Goal: Information Seeking & Learning: Learn about a topic

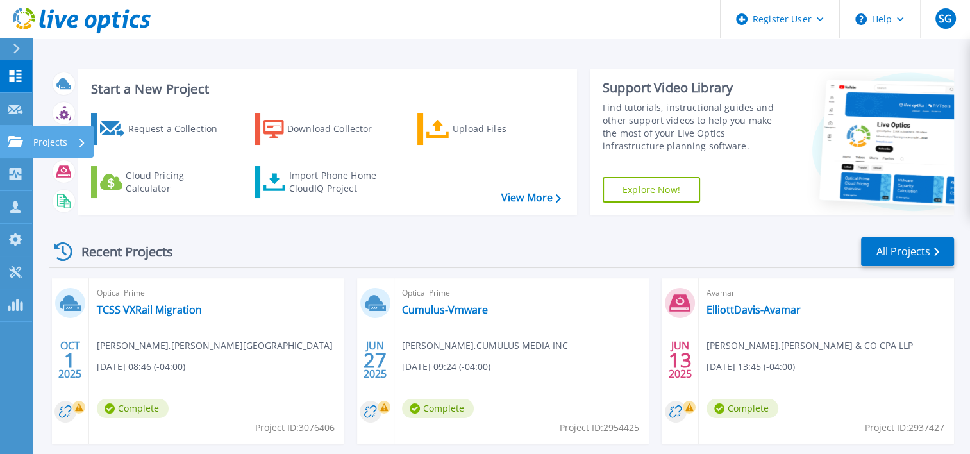
click at [19, 134] on link "Projects Projects" at bounding box center [16, 142] width 32 height 33
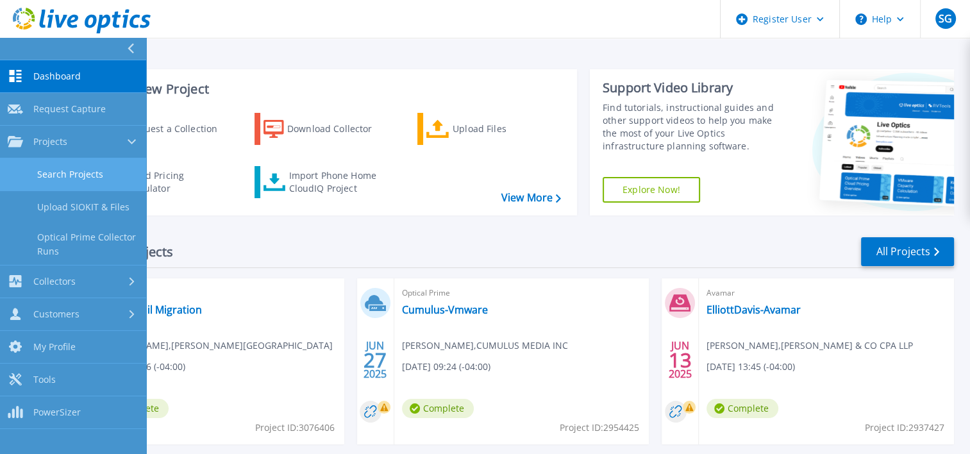
click at [64, 167] on link "Search Projects" at bounding box center [73, 174] width 146 height 33
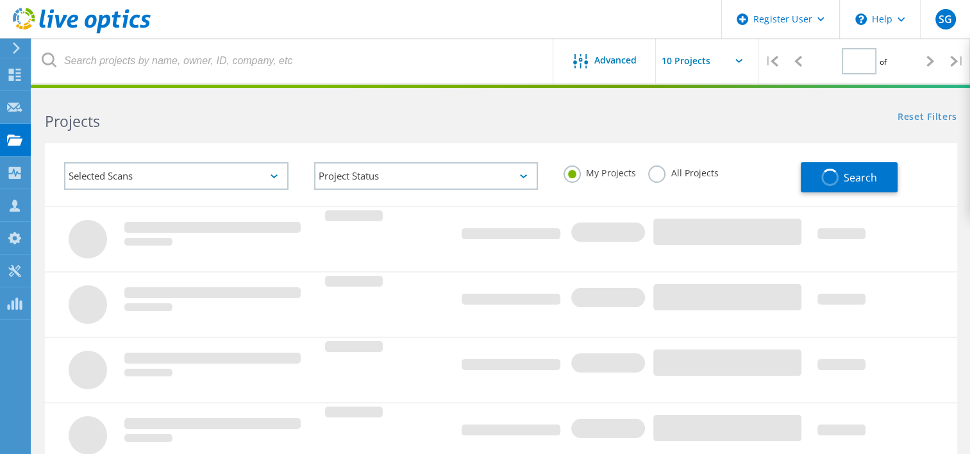
type input "1"
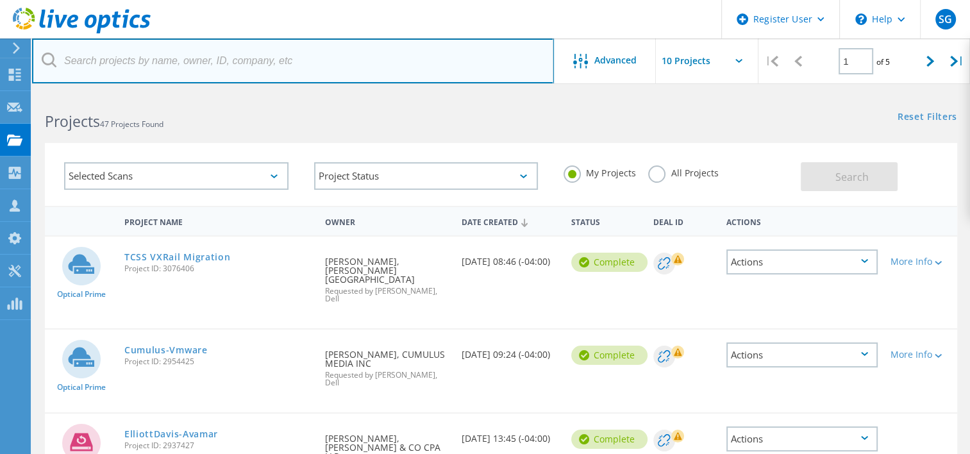
click at [264, 72] on input "text" at bounding box center [293, 60] width 522 height 45
paste input "[PERSON_NAME][EMAIL_ADDRESS][DOMAIN_NAME]"
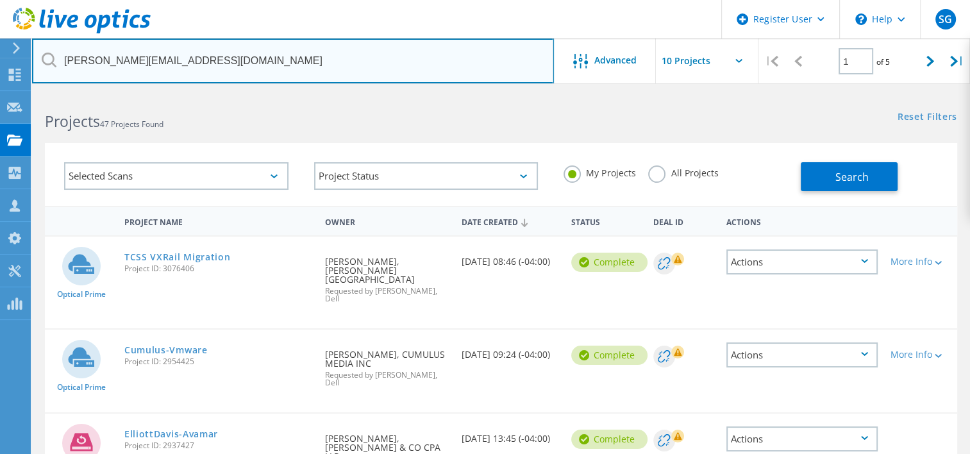
type input "[PERSON_NAME][EMAIL_ADDRESS][DOMAIN_NAME]"
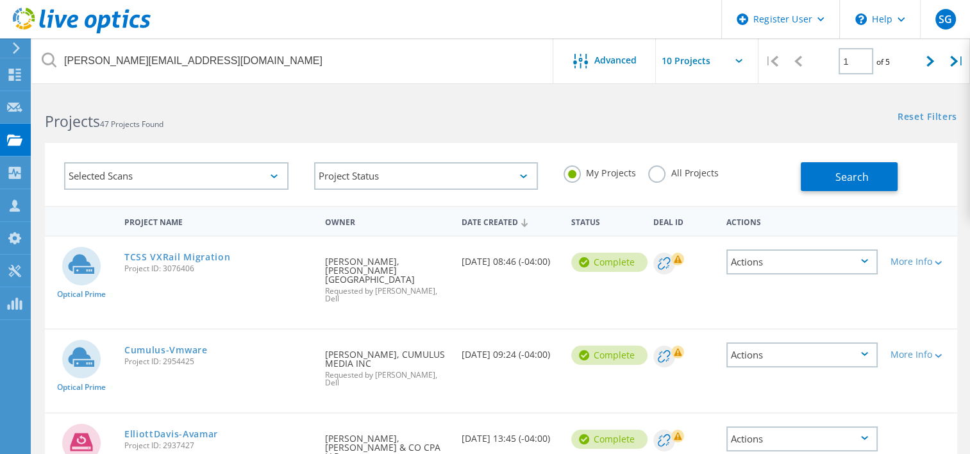
click at [659, 178] on label "All Projects" at bounding box center [683, 171] width 70 height 12
click at [0, 0] on input "All Projects" at bounding box center [0, 0] width 0 height 0
click at [837, 176] on span "Search" at bounding box center [852, 177] width 33 height 14
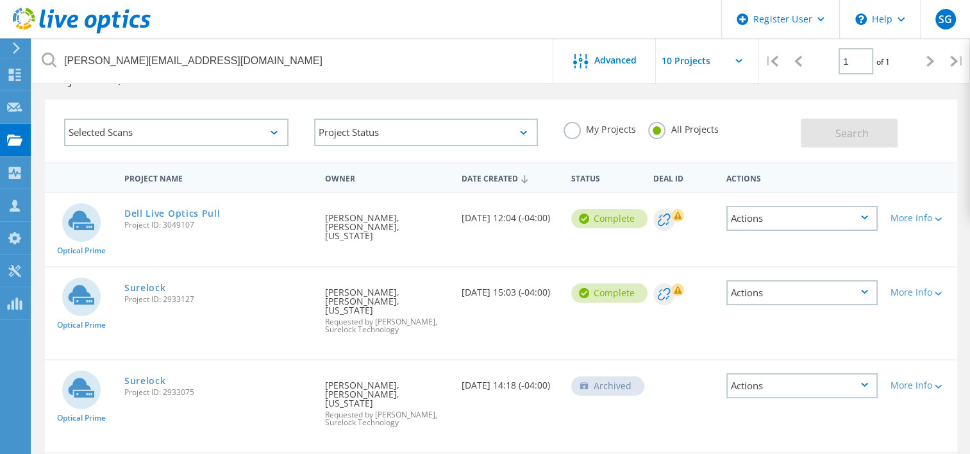
scroll to position [45, 0]
click at [923, 219] on div "More Info" at bounding box center [921, 216] width 60 height 9
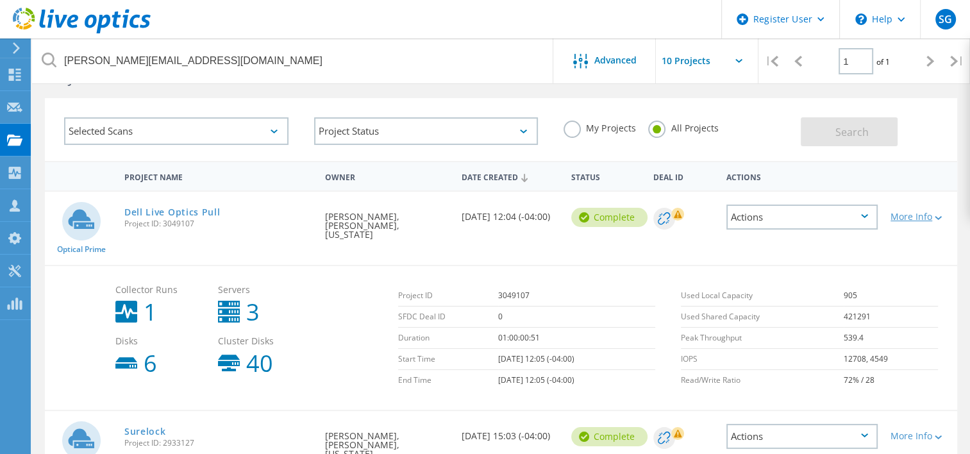
click at [923, 219] on div "More Info" at bounding box center [921, 216] width 60 height 9
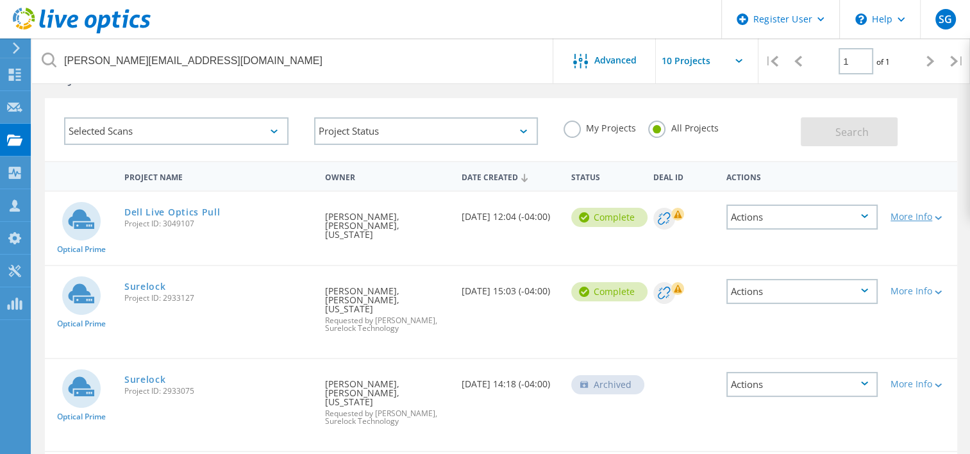
click at [923, 219] on div "More Info" at bounding box center [921, 216] width 60 height 9
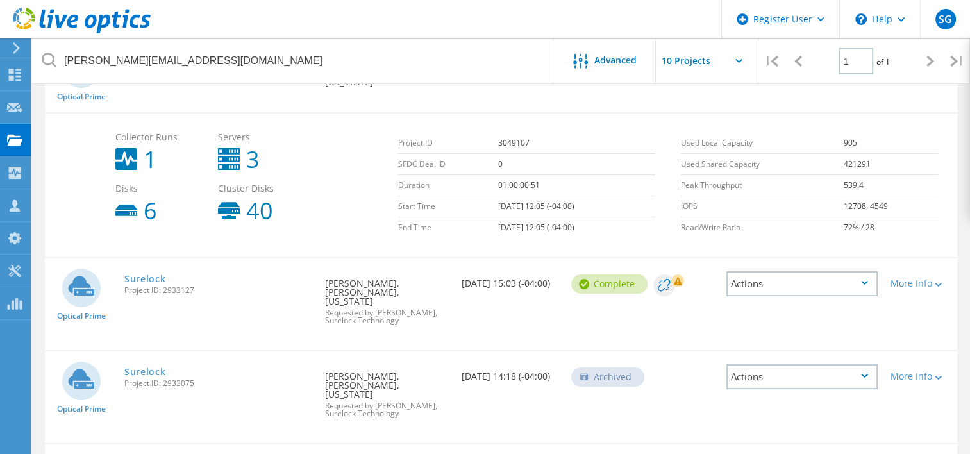
scroll to position [207, 0]
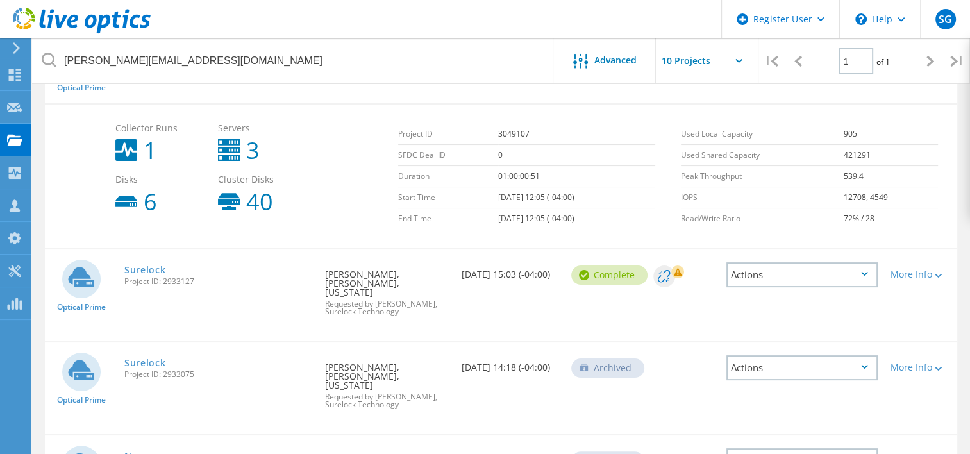
click at [909, 270] on div "More Info" at bounding box center [921, 274] width 60 height 9
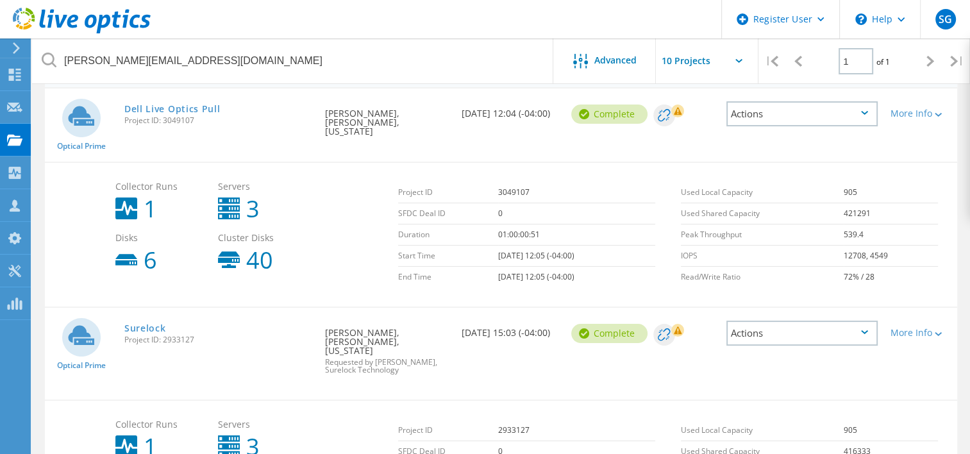
scroll to position [148, 0]
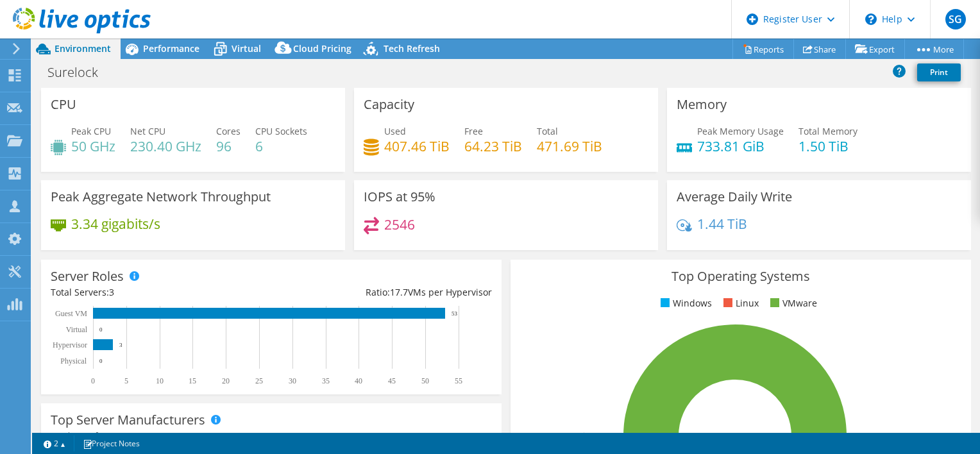
select select "USD"
click at [153, 52] on span "Performance" at bounding box center [171, 48] width 56 height 12
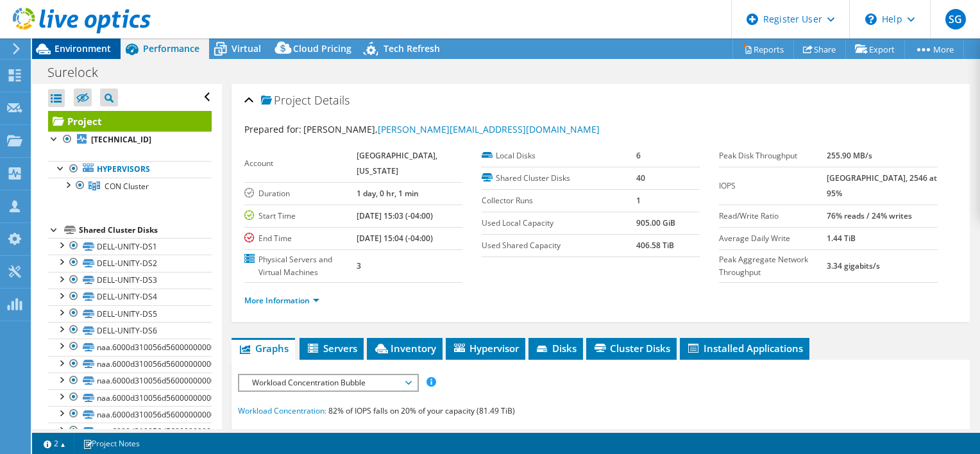
click at [92, 44] on span "Environment" at bounding box center [83, 48] width 56 height 12
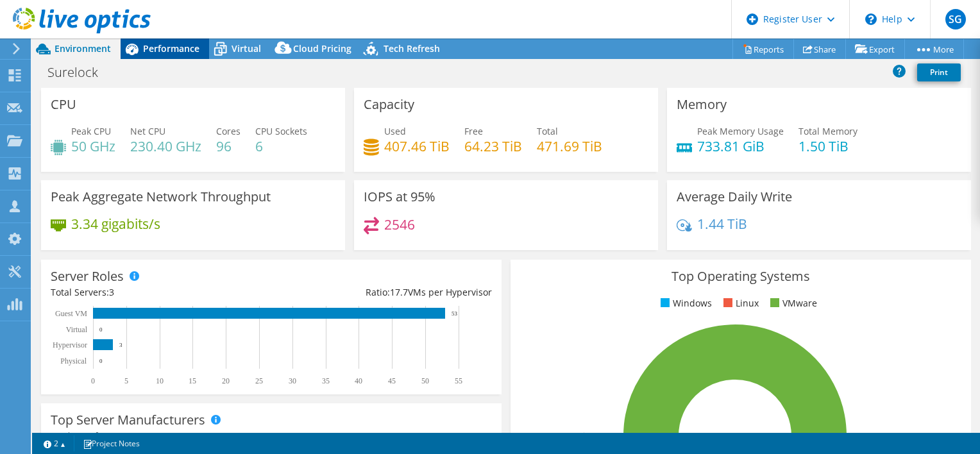
click at [178, 50] on span "Performance" at bounding box center [171, 48] width 56 height 12
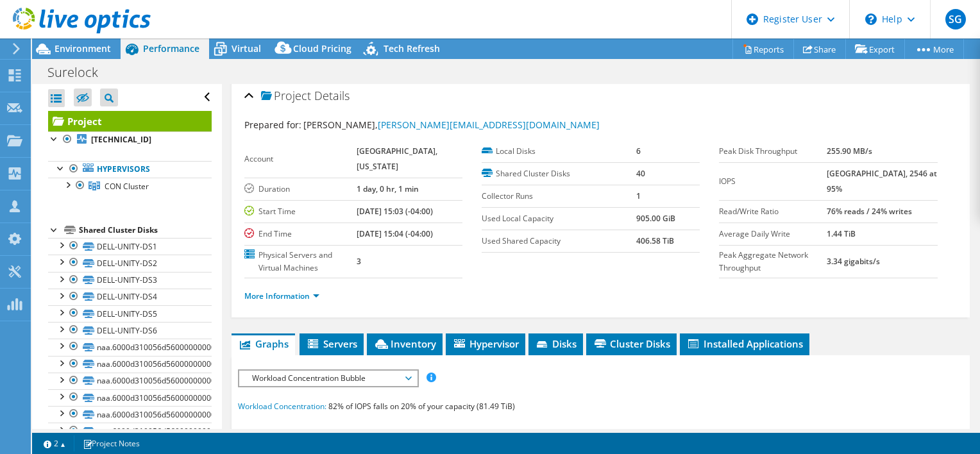
scroll to position [5, 0]
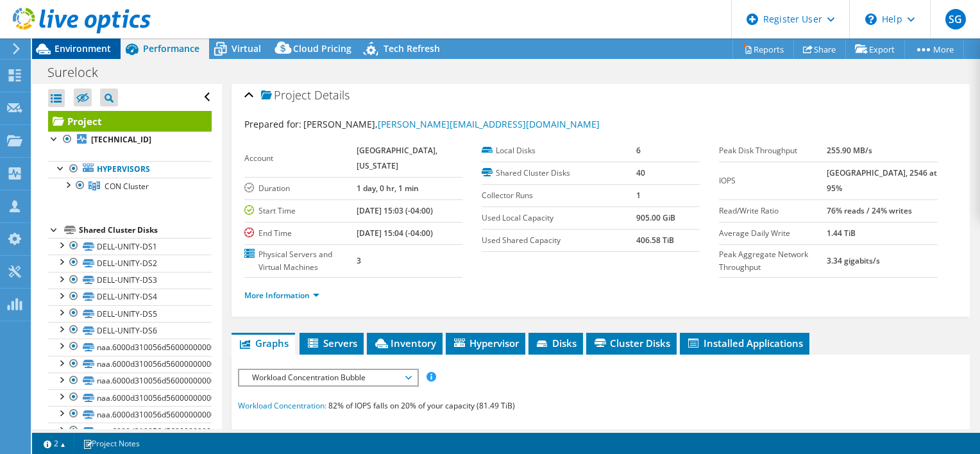
click at [95, 44] on span "Environment" at bounding box center [83, 48] width 56 height 12
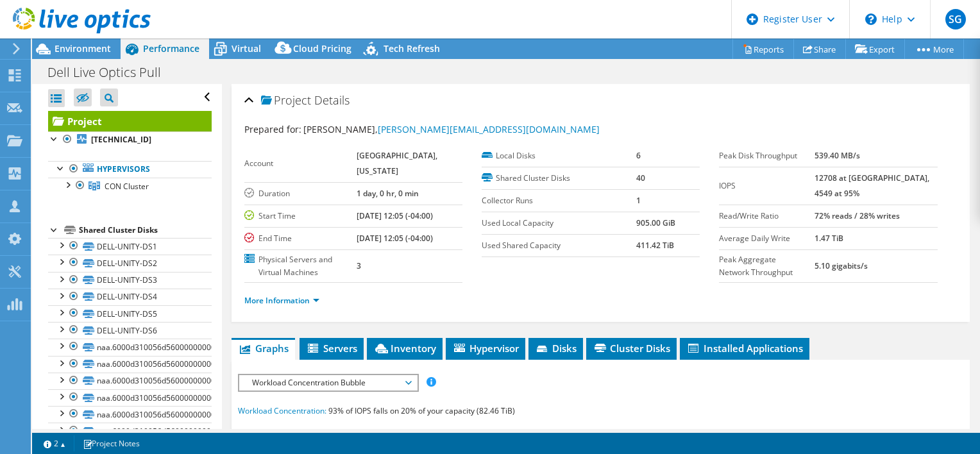
select select "USD"
click at [87, 49] on span "Environment" at bounding box center [83, 48] width 56 height 12
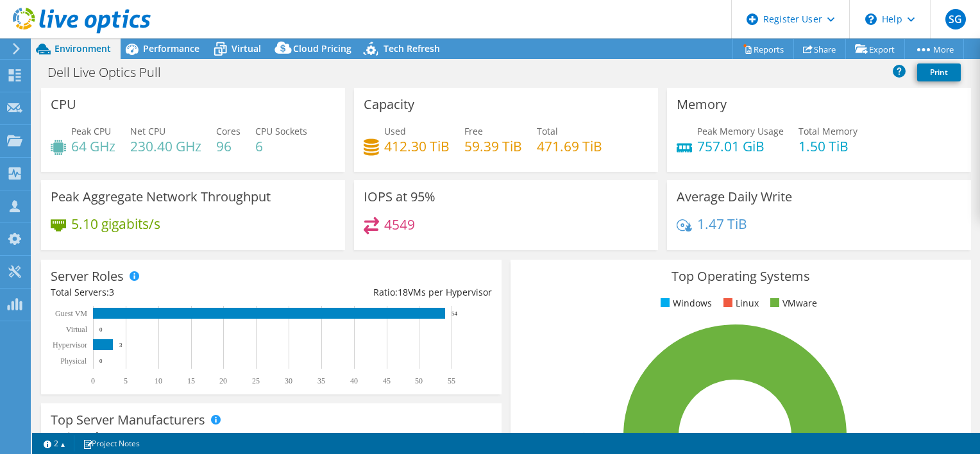
click at [402, 211] on div "IOPS at 95% 4549" at bounding box center [506, 215] width 304 height 70
click at [171, 55] on div "Performance" at bounding box center [165, 48] width 89 height 21
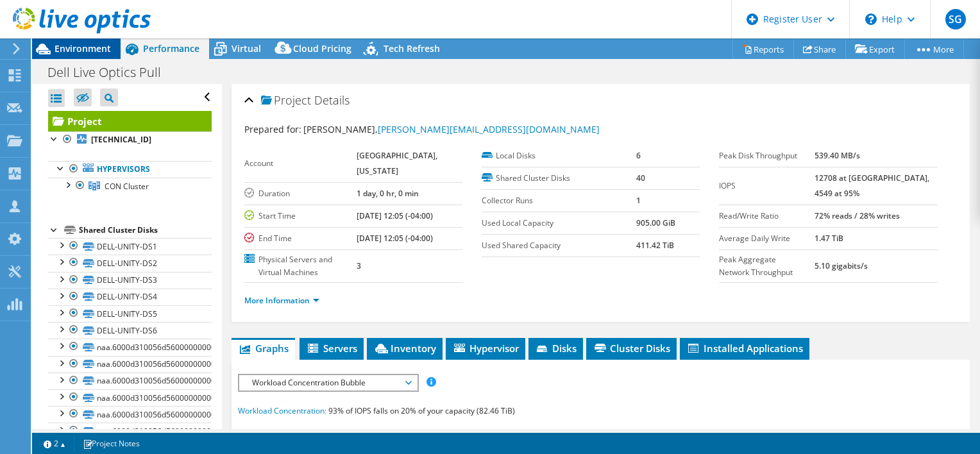
click at [62, 53] on span "Environment" at bounding box center [83, 48] width 56 height 12
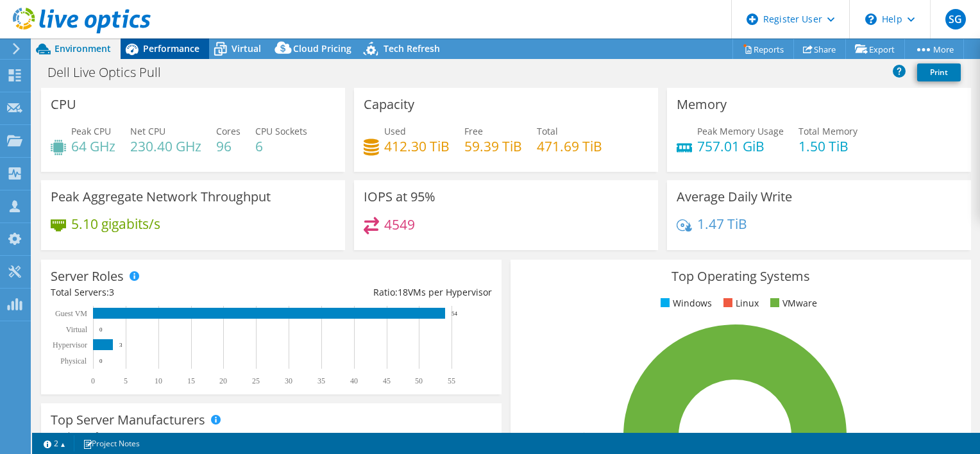
click at [180, 39] on div "Performance" at bounding box center [165, 48] width 89 height 21
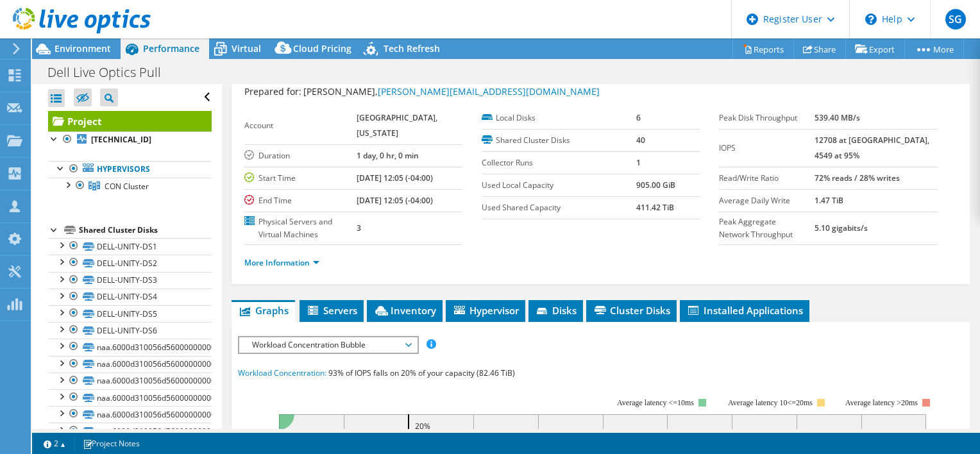
scroll to position [33, 0]
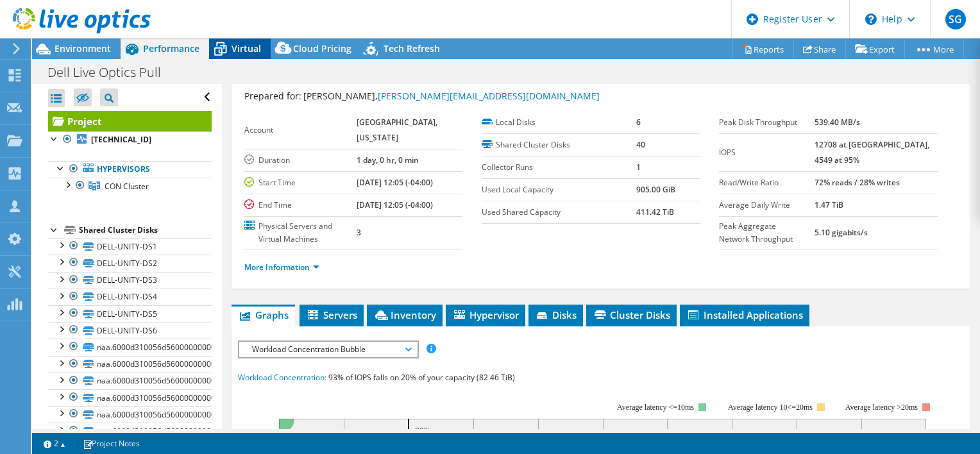
click at [239, 38] on div "Virtual" at bounding box center [240, 48] width 62 height 21
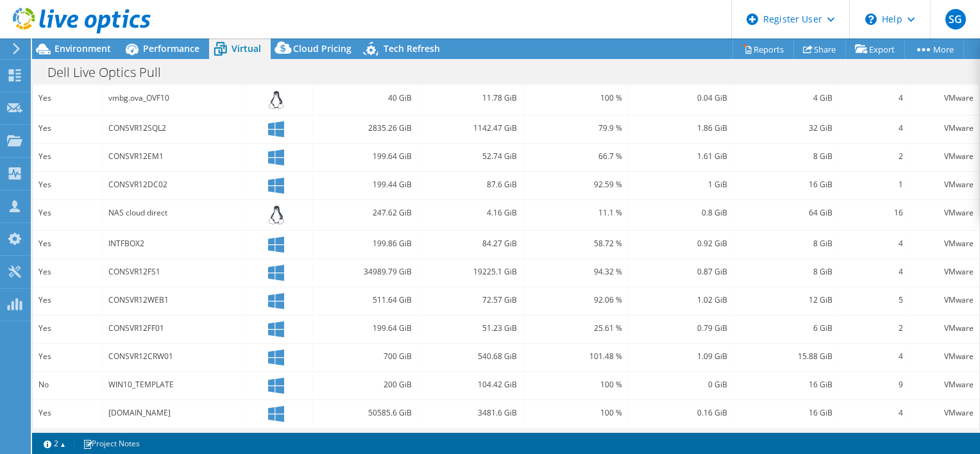
scroll to position [405, 0]
click at [500, 279] on div "72.57 GiB" at bounding box center [470, 272] width 105 height 28
click at [372, 253] on div "34989.79 GiB" at bounding box center [365, 244] width 105 height 28
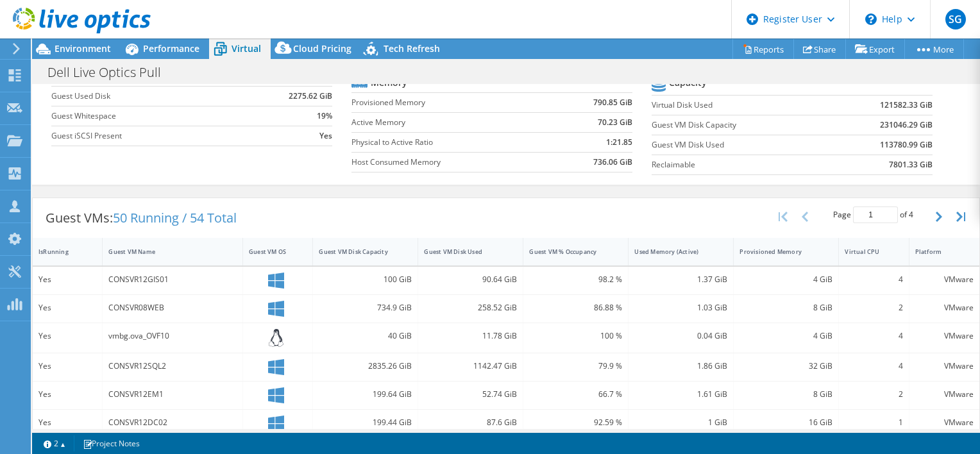
scroll to position [142, 0]
click at [385, 295] on div "734.9 GiB" at bounding box center [365, 309] width 105 height 28
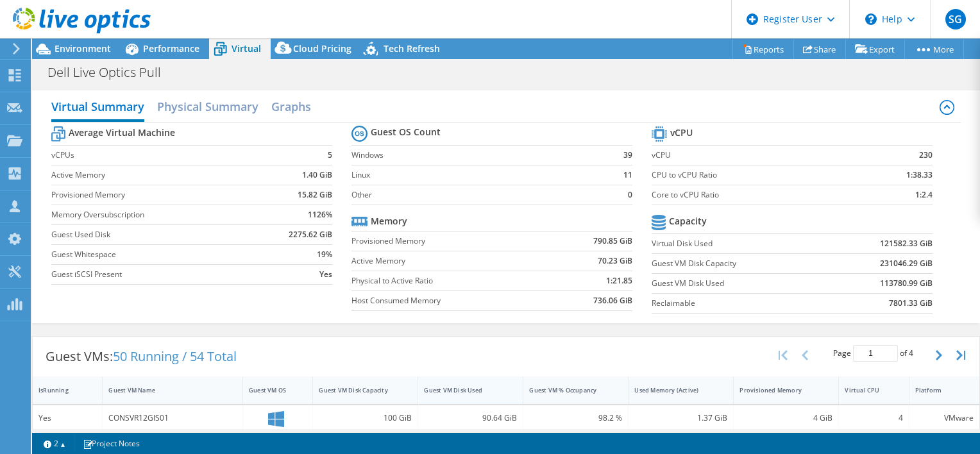
scroll to position [57, 0]
